Goal: Check status

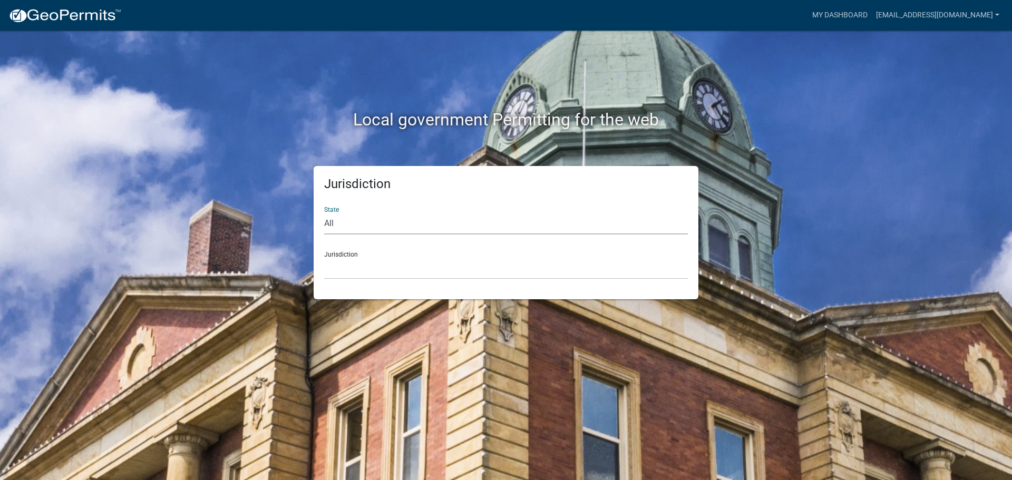
click at [410, 230] on select "All [US_STATE] [US_STATE] [US_STATE] [US_STATE] [US_STATE] [US_STATE] [US_STATE…" at bounding box center [506, 224] width 364 height 22
select select "[US_STATE]"
click at [324, 213] on select "All [US_STATE] [US_STATE] [US_STATE] [US_STATE] [US_STATE] [US_STATE] [US_STATE…" at bounding box center [506, 224] width 364 height 22
click at [345, 247] on div "Jurisdiction City of [GEOGRAPHIC_DATA], [US_STATE] City of [GEOGRAPHIC_DATA], […" at bounding box center [506, 261] width 364 height 36
click at [343, 264] on select "City of [GEOGRAPHIC_DATA], [US_STATE] City of [GEOGRAPHIC_DATA], [US_STATE] Cit…" at bounding box center [506, 269] width 364 height 22
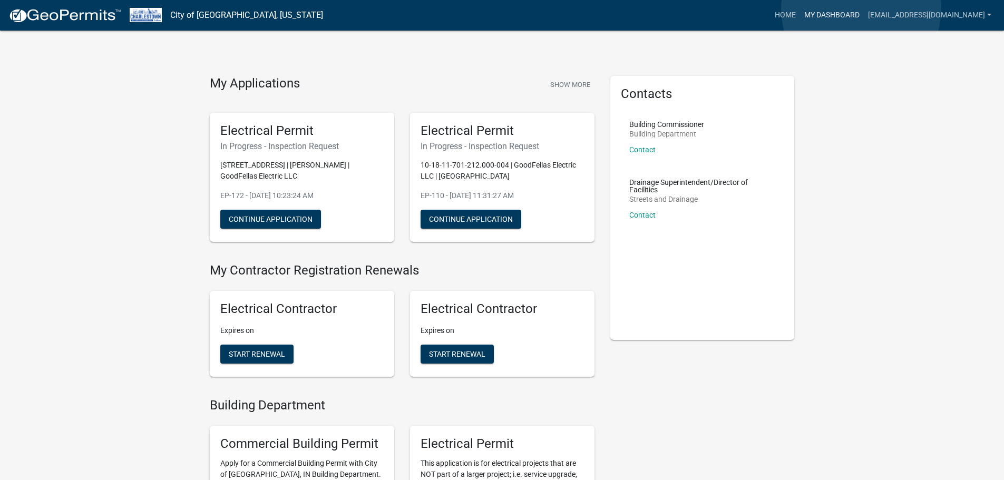
click at [863, 9] on link "My Dashboard" at bounding box center [832, 15] width 64 height 20
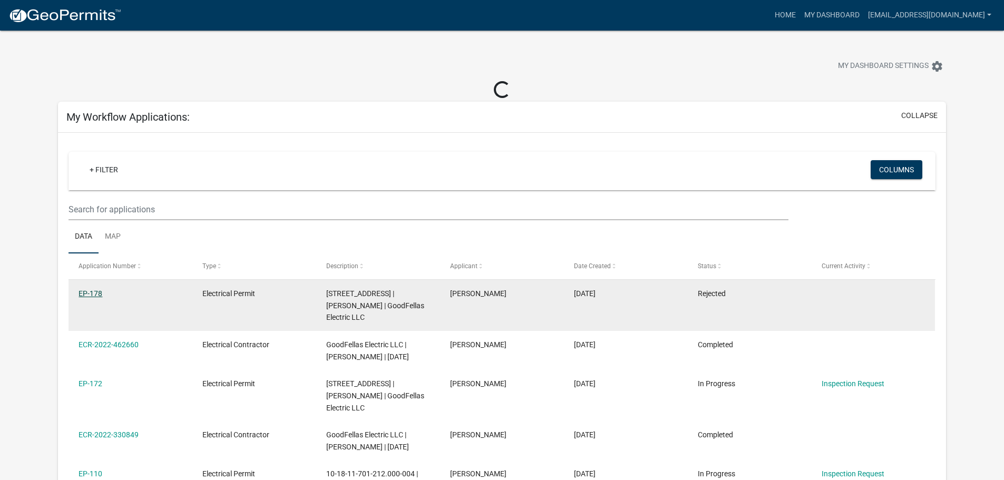
click at [101, 290] on link "EP-178" at bounding box center [91, 293] width 24 height 8
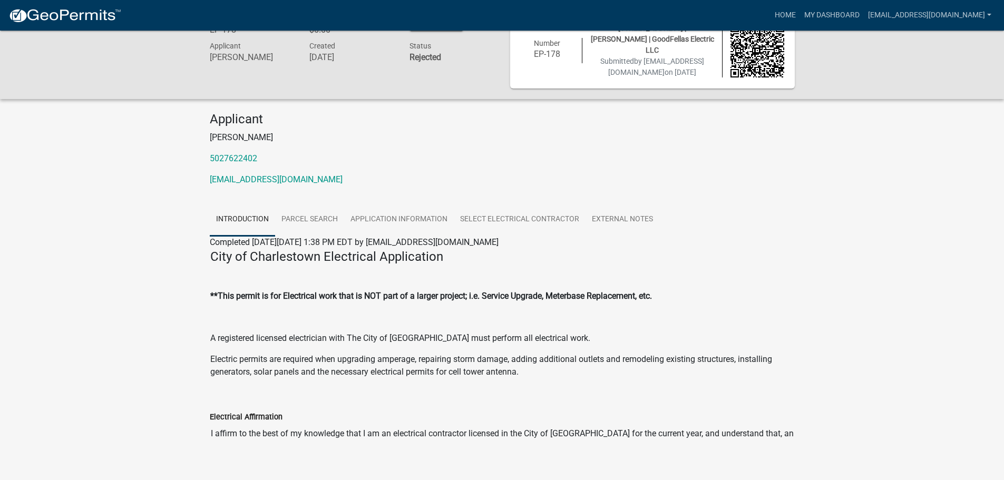
scroll to position [44, 0]
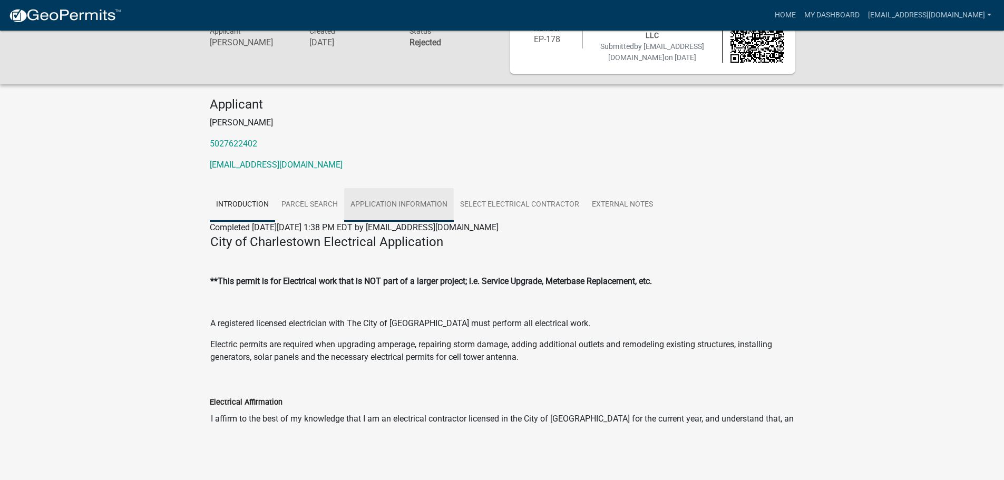
click at [433, 199] on link "Application Information" at bounding box center [399, 205] width 110 height 34
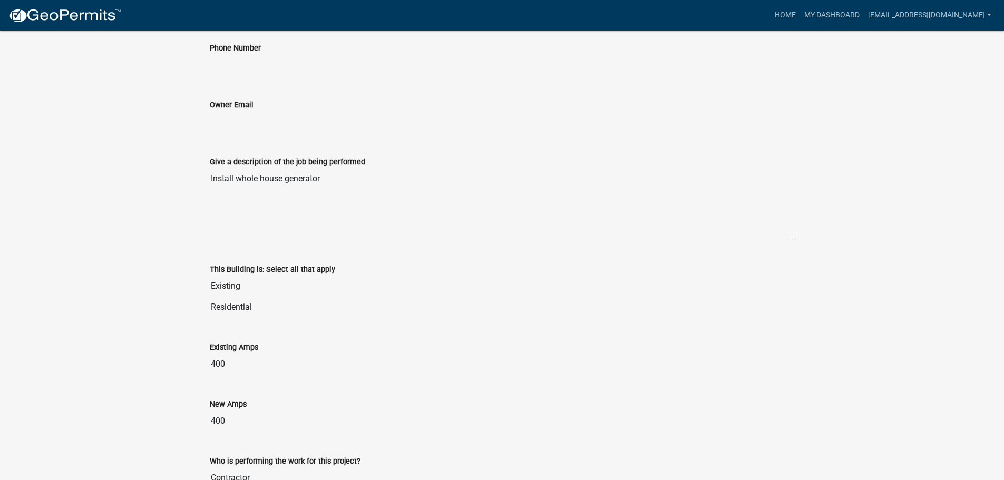
scroll to position [650, 0]
